Goal: Task Accomplishment & Management: Use online tool/utility

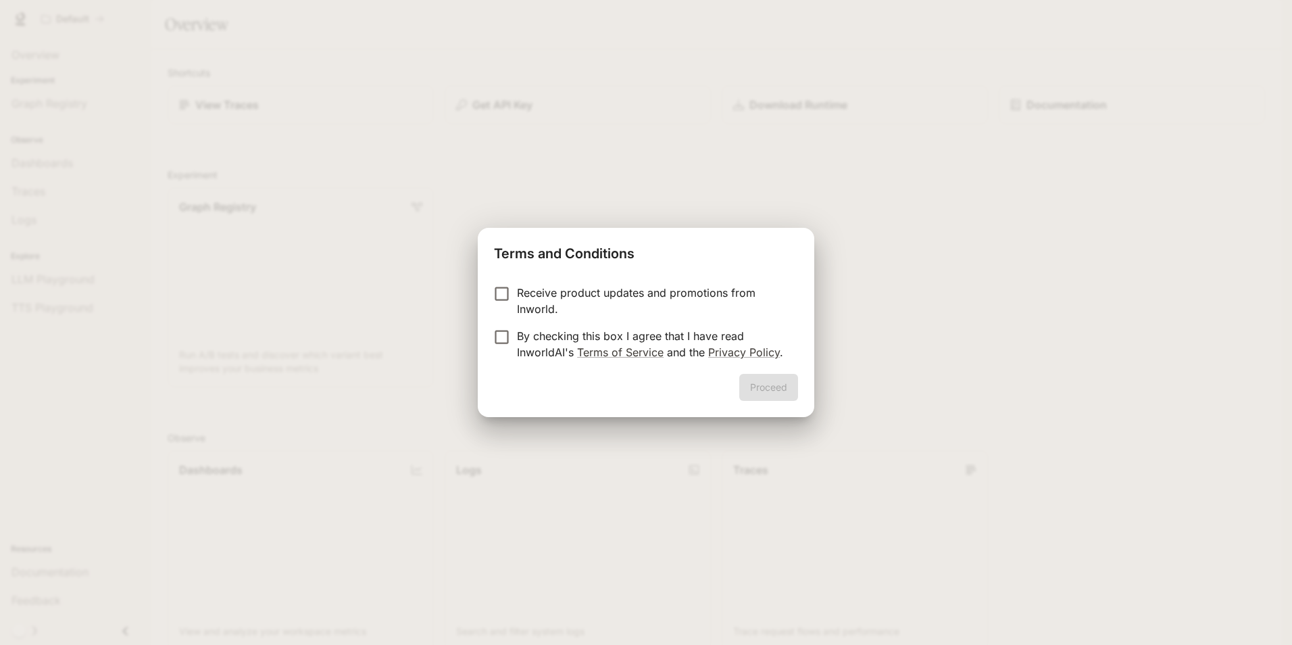
click at [531, 330] on p "By checking this box I agree that I have read InworldAI's Terms of Service and …" at bounding box center [652, 344] width 270 height 32
click at [782, 394] on button "Proceed" at bounding box center [768, 387] width 59 height 27
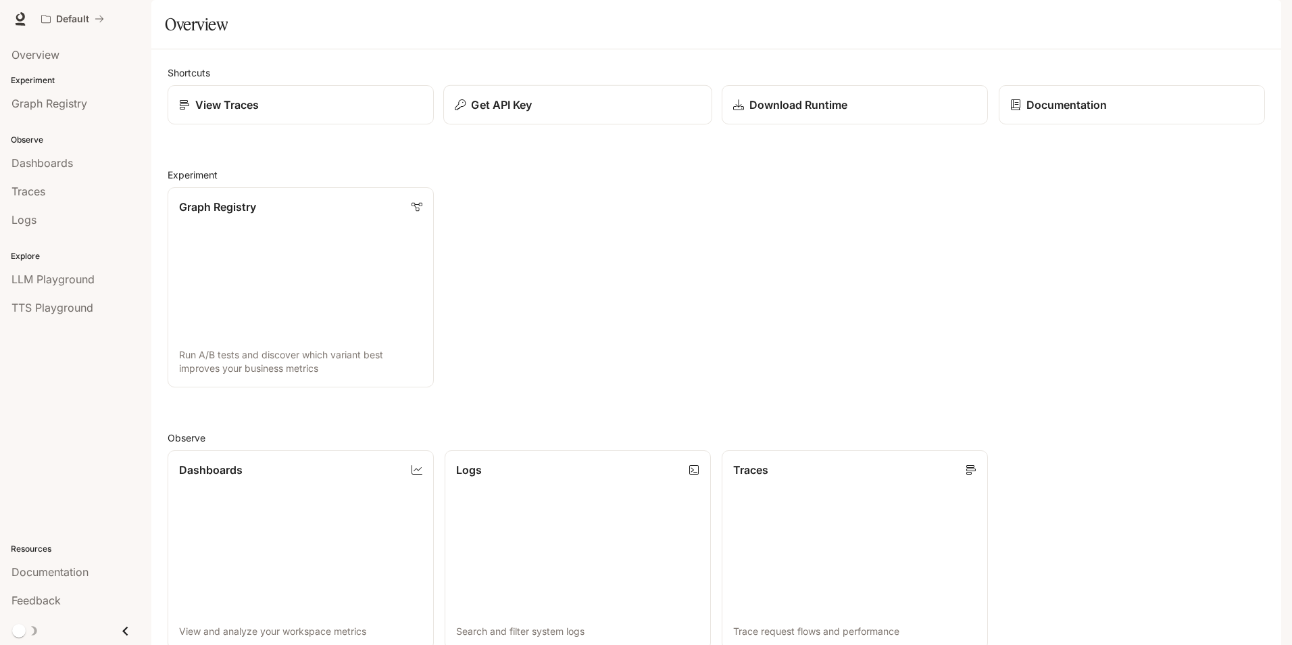
click at [512, 113] on p "Get API Key" at bounding box center [501, 105] width 61 height 16
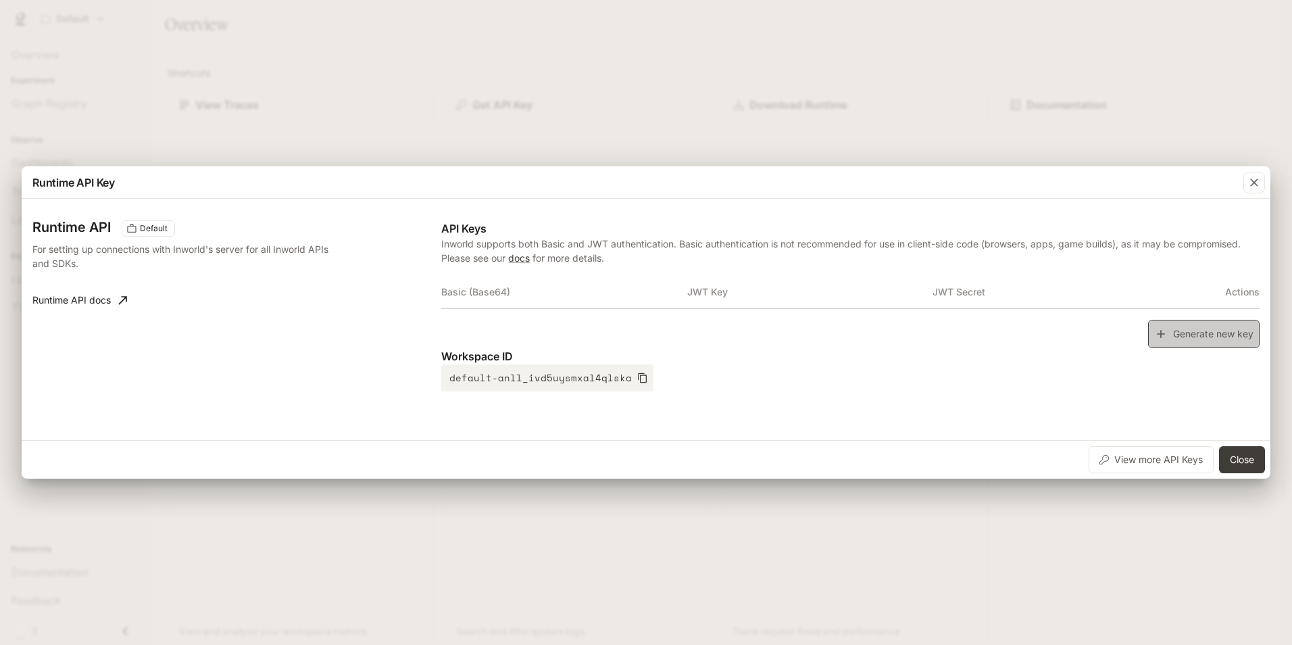
click at [1209, 329] on button "Generate new key" at bounding box center [1204, 334] width 112 height 29
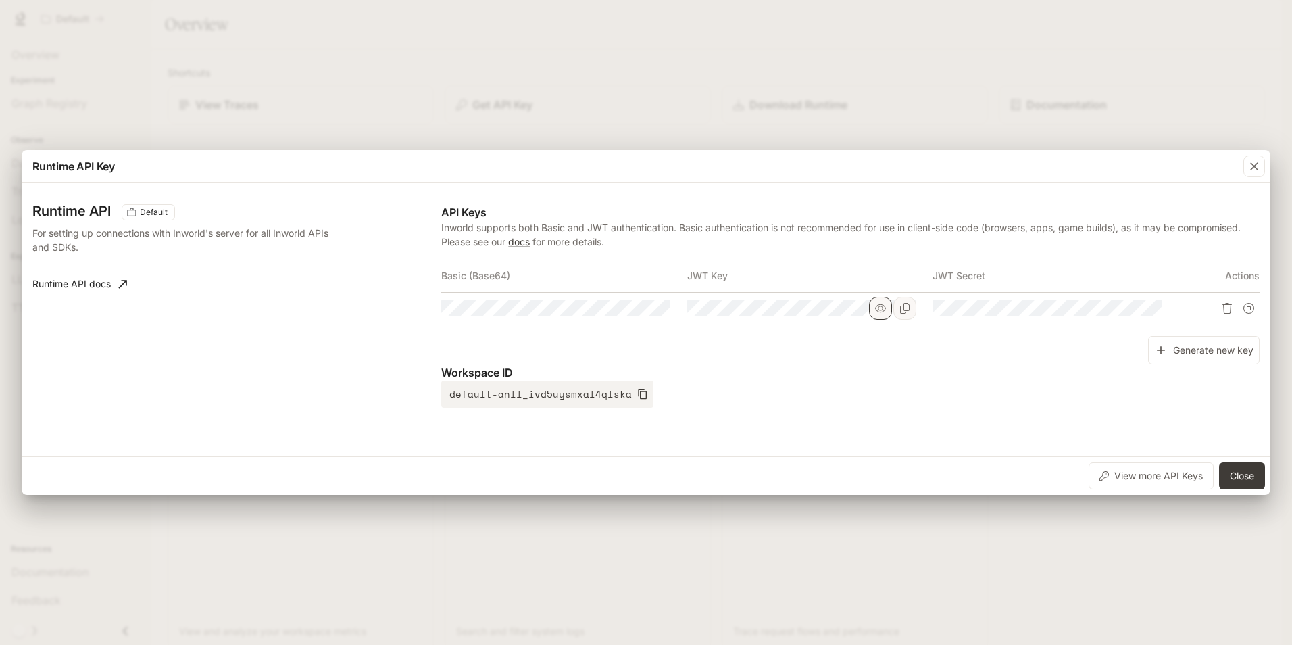
click at [881, 302] on button "button" at bounding box center [880, 308] width 23 height 23
click at [905, 308] on icon "Copy Key" at bounding box center [905, 308] width 11 height 11
click at [1240, 476] on button "Close" at bounding box center [1242, 475] width 46 height 27
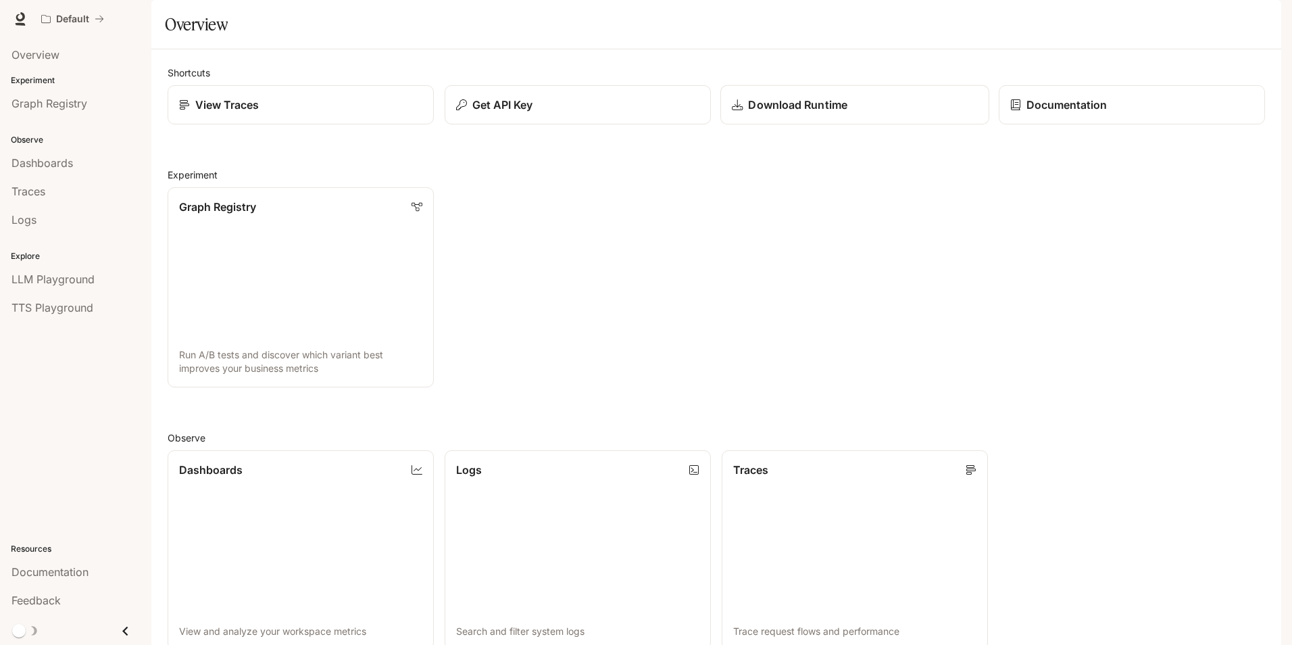
click at [803, 113] on p "Download Runtime" at bounding box center [797, 105] width 99 height 16
click at [18, 18] on icon at bounding box center [21, 19] width 14 height 14
